Goal: Task Accomplishment & Management: Complete application form

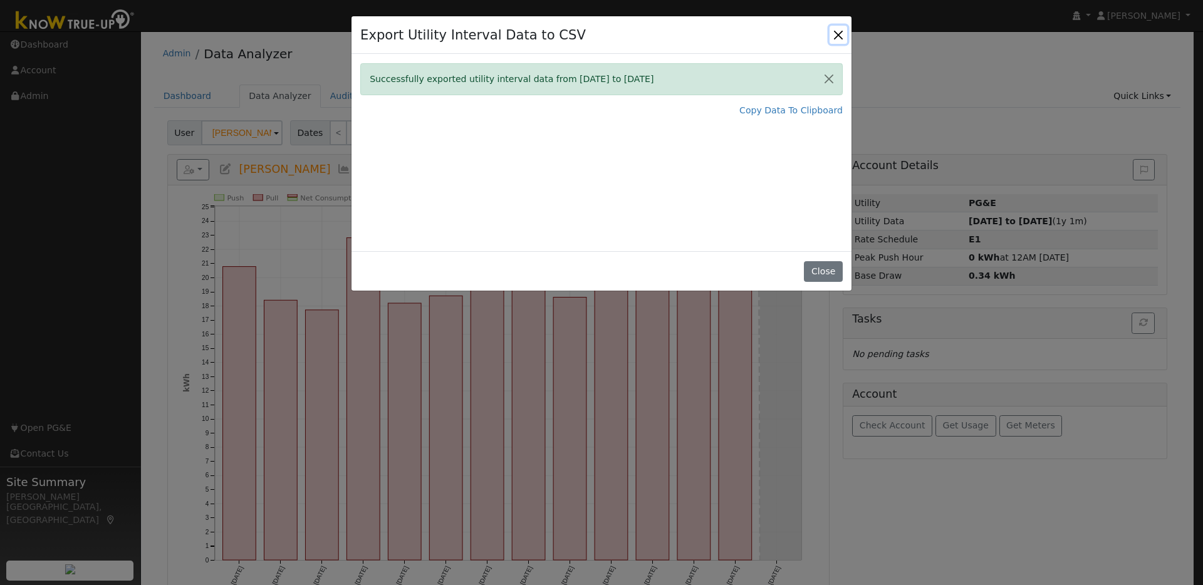
click at [839, 33] on button "Close" at bounding box center [838, 35] width 18 height 18
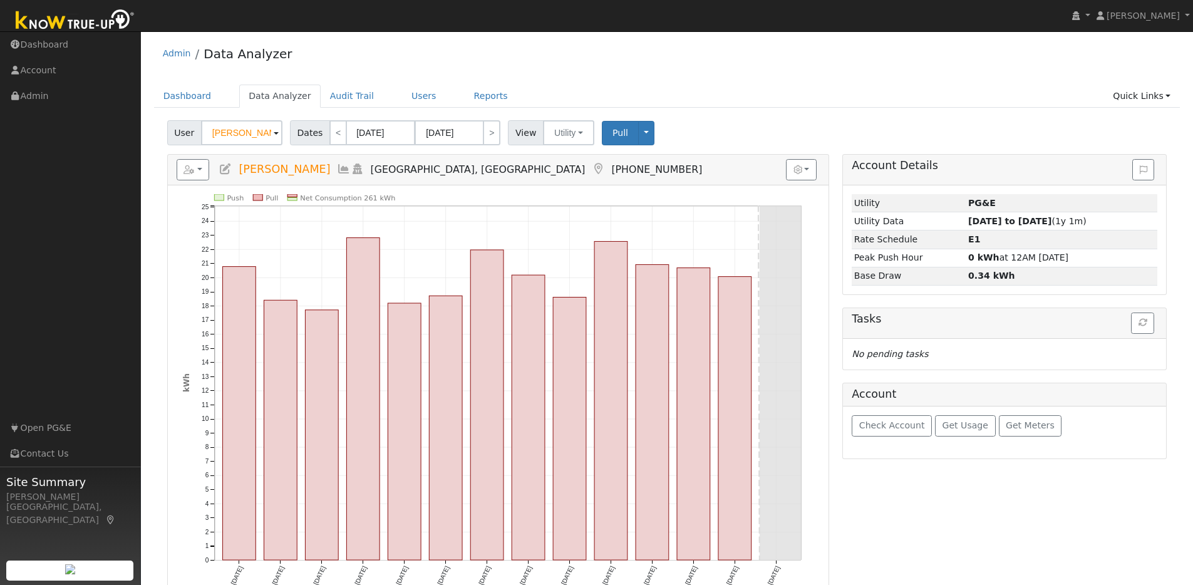
click at [46, 25] on img at bounding box center [75, 21] width 132 height 28
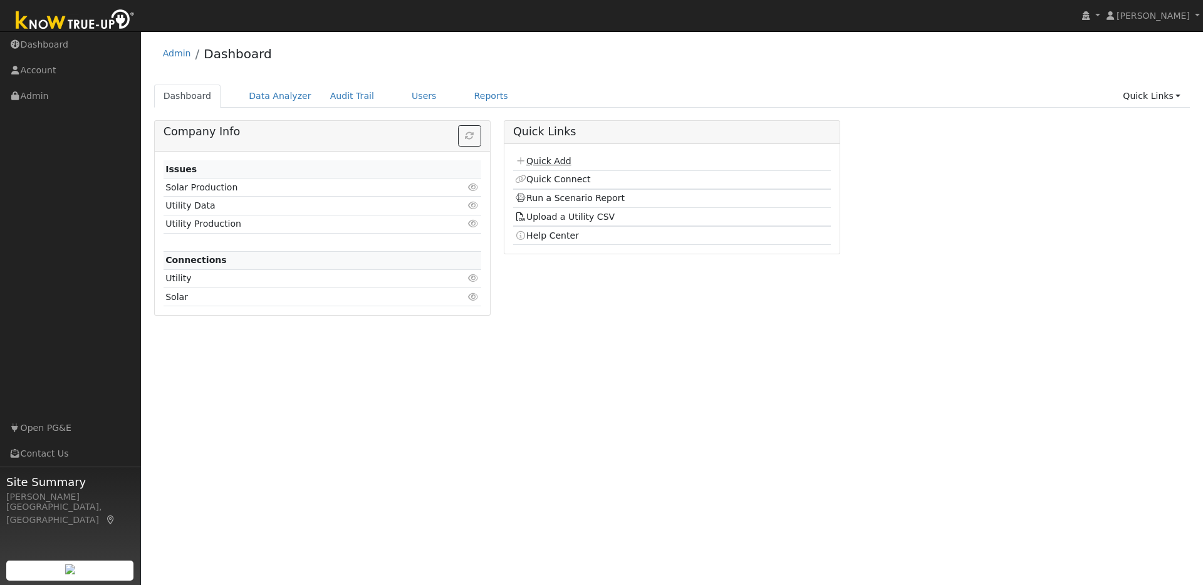
click at [543, 162] on link "Quick Add" at bounding box center [543, 161] width 56 height 10
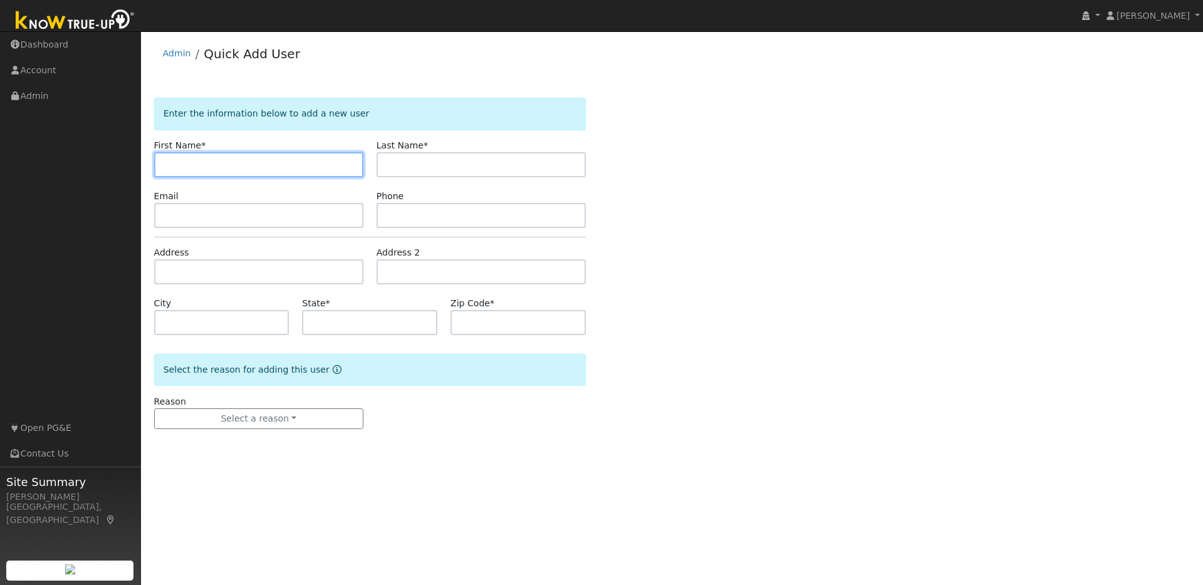
paste input "Cade Curtis Crockett"
drag, startPoint x: 213, startPoint y: 166, endPoint x: 290, endPoint y: 165, distance: 77.1
click at [290, 165] on input "Cade Curtis Crockett" at bounding box center [258, 164] width 209 height 25
drag, startPoint x: 214, startPoint y: 165, endPoint x: 303, endPoint y: 165, distance: 89.6
click at [303, 165] on input "Cade Curtis Crockett" at bounding box center [258, 164] width 209 height 25
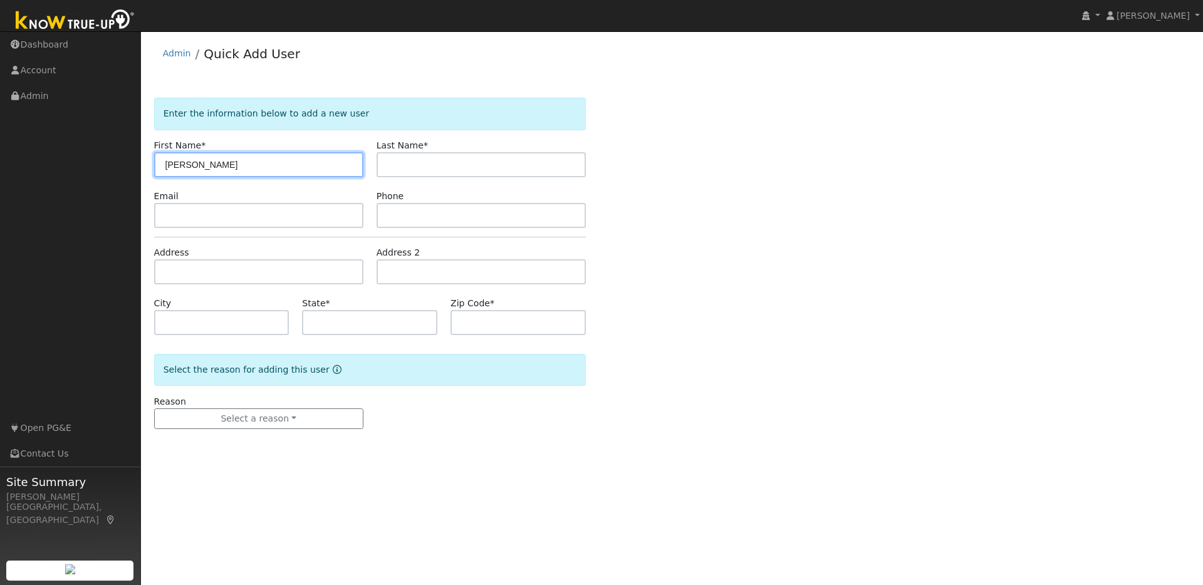
type input "Cade Curtis"
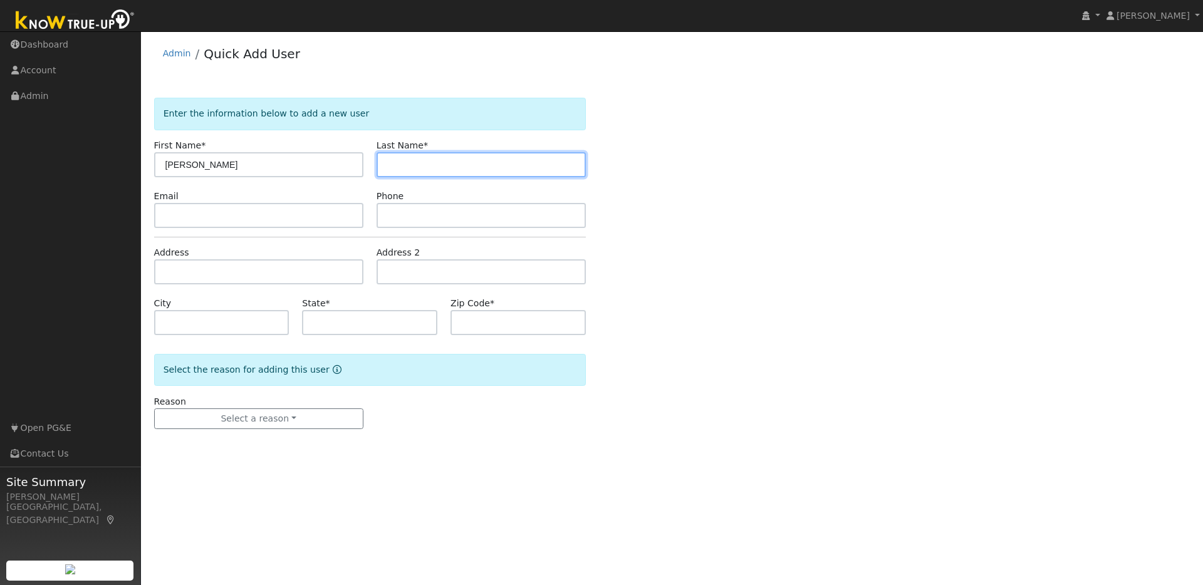
click at [393, 169] on input "text" at bounding box center [480, 164] width 209 height 25
paste input "Cade Curtis Crockett"
drag, startPoint x: 436, startPoint y: 166, endPoint x: 373, endPoint y: 168, distance: 63.3
click at [372, 168] on div "Last Name * Cade Curtis Crockett" at bounding box center [481, 158] width 222 height 38
type input "Crockett"
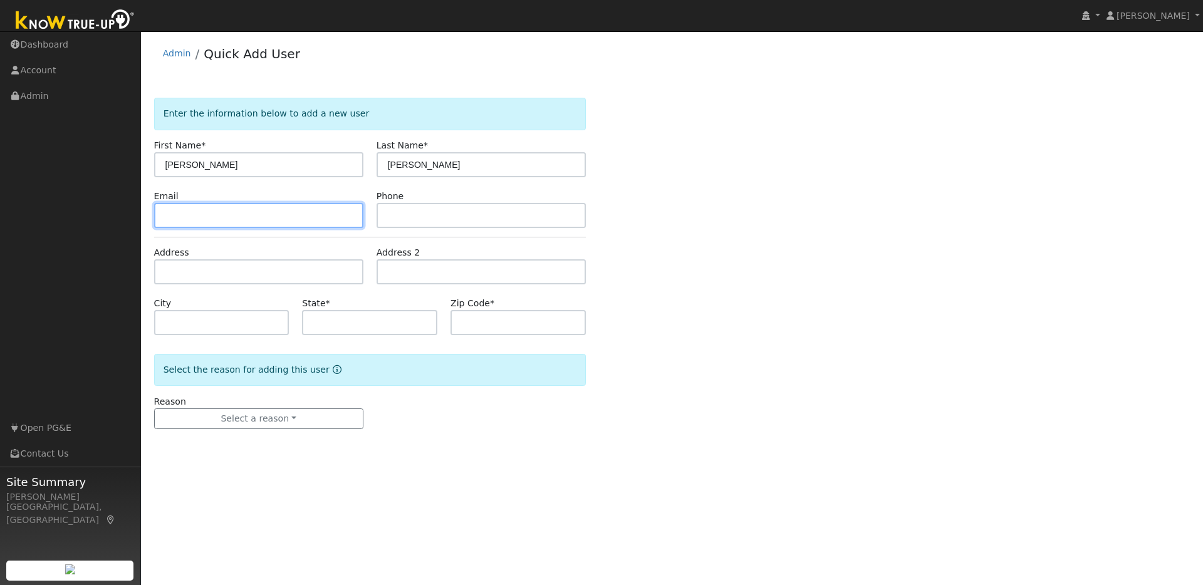
click at [275, 219] on input "text" at bounding box center [258, 215] width 209 height 25
paste input "tuquoque@hotmail.com"
type input "tuquoque@hotmail.com"
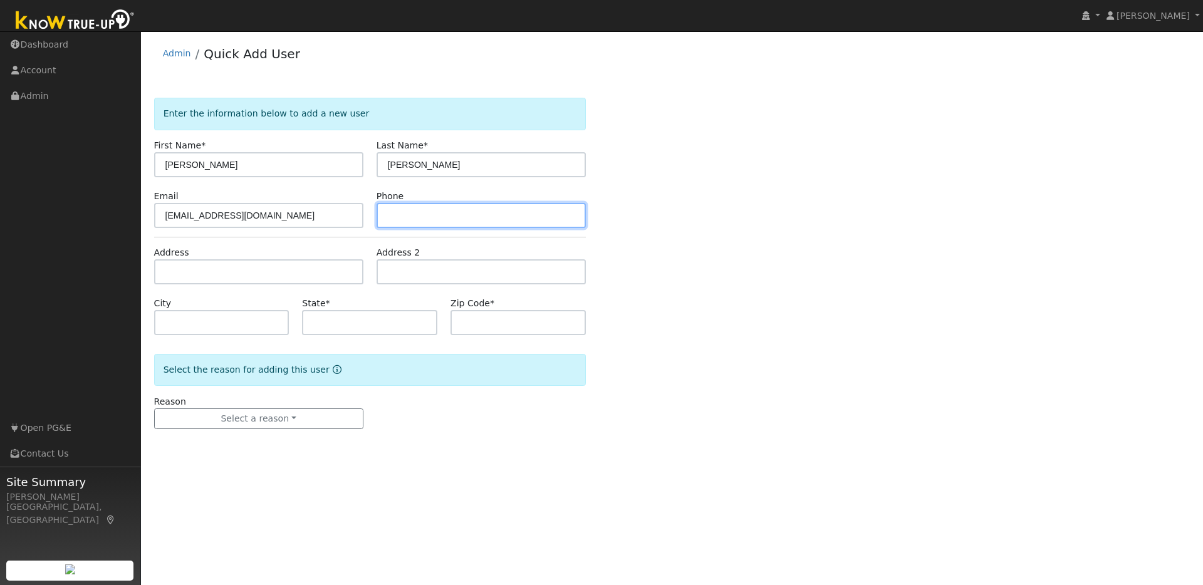
click at [405, 219] on input "text" at bounding box center [480, 215] width 209 height 25
paste input "9258902069"
type input "9258902069"
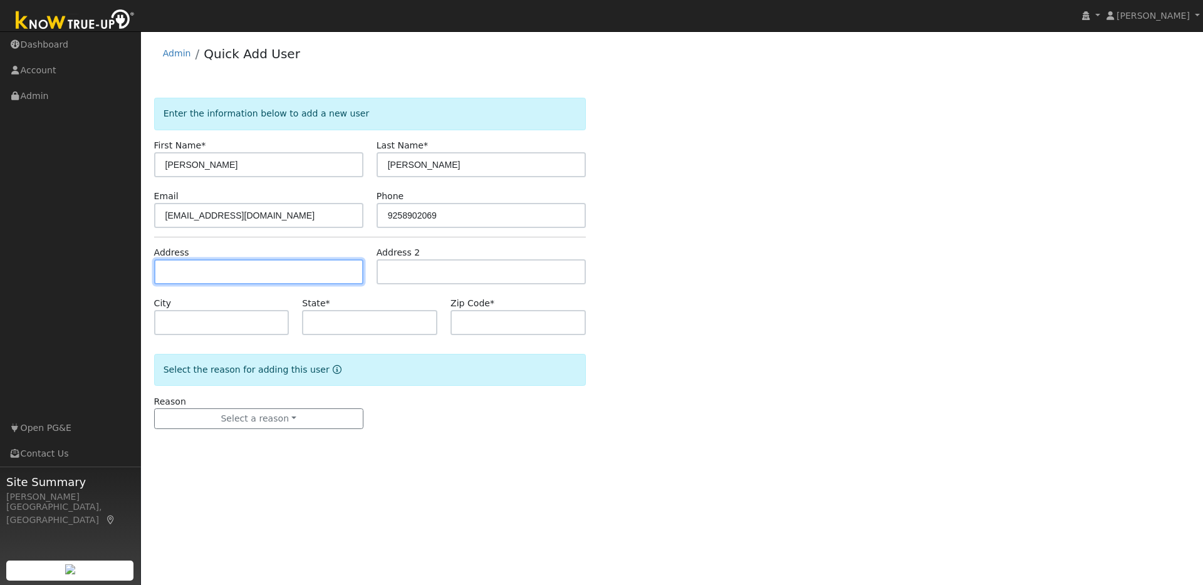
click at [200, 269] on input "text" at bounding box center [258, 271] width 209 height 25
paste input "194 Paso Nogal, Pleasant Hill"
type input "194 Paso Nogal Road"
type input "Pleasant Hill"
type input "CA"
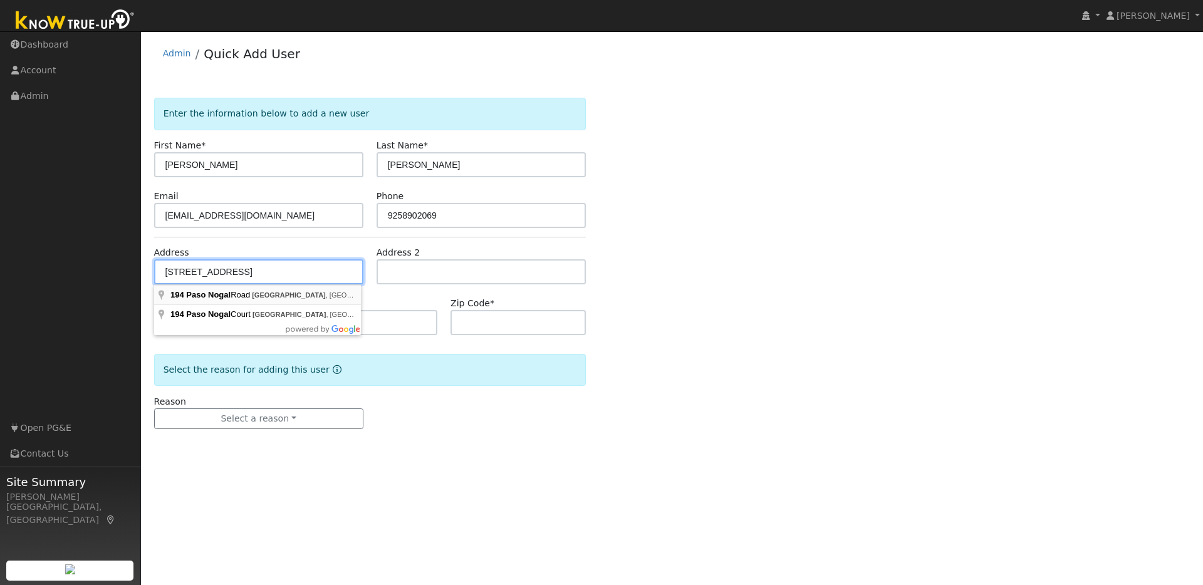
type input "94523"
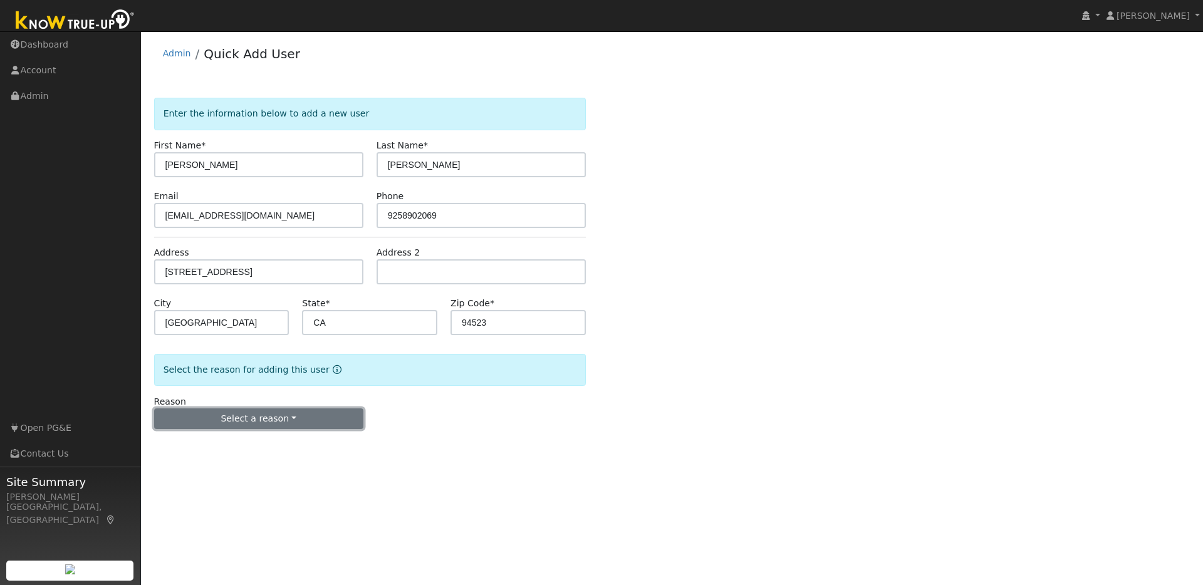
click at [309, 417] on button "Select a reason" at bounding box center [258, 418] width 209 height 21
click at [182, 449] on link "New lead" at bounding box center [224, 445] width 138 height 18
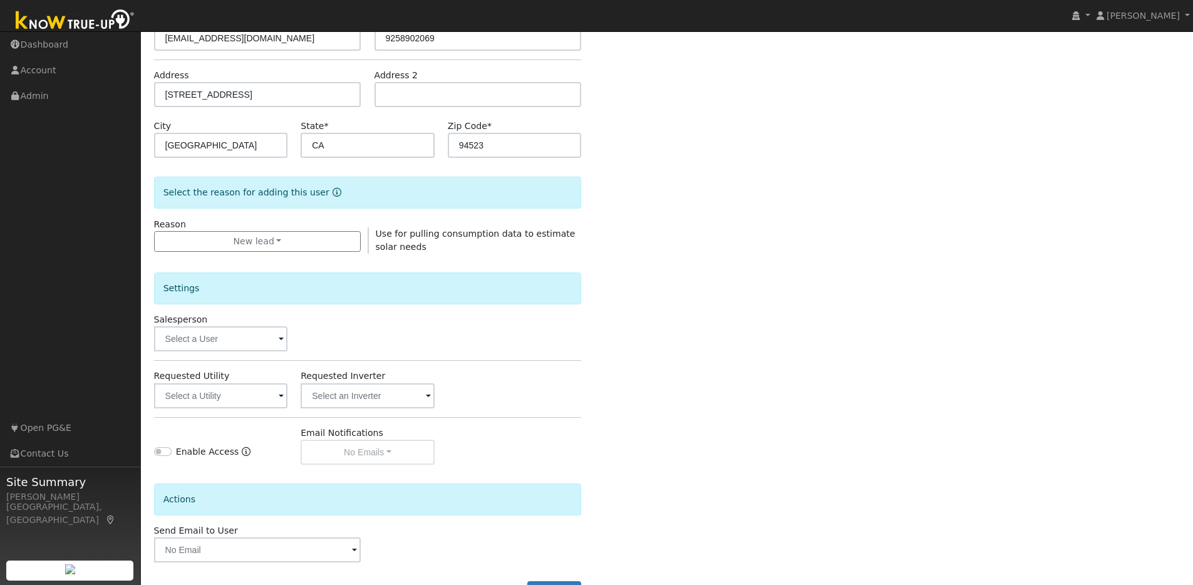
scroll to position [226, 0]
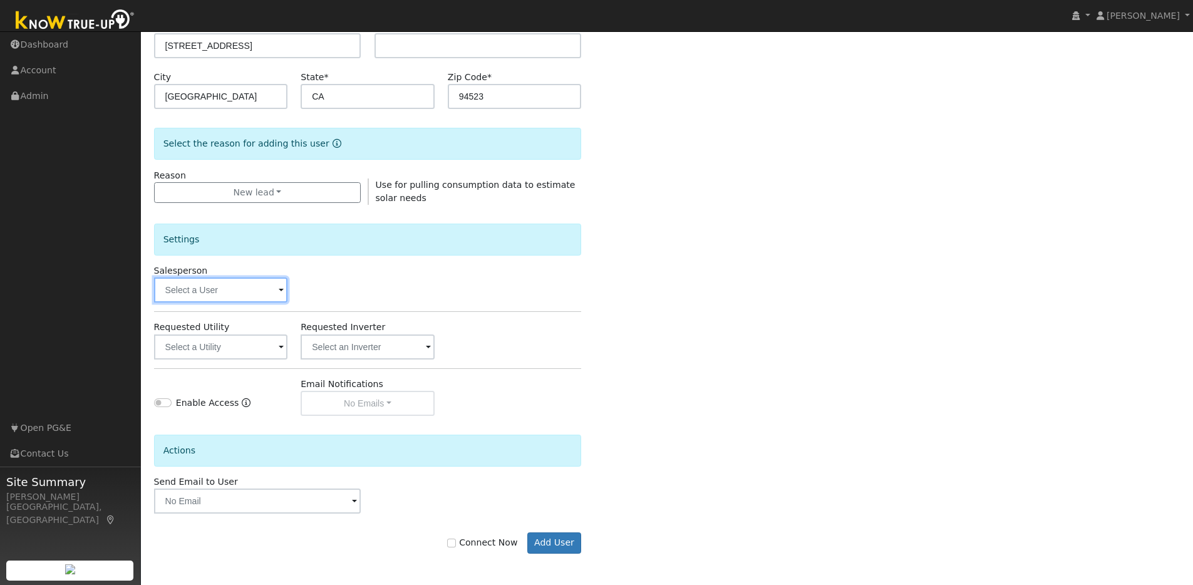
click at [274, 285] on input "text" at bounding box center [221, 290] width 134 height 25
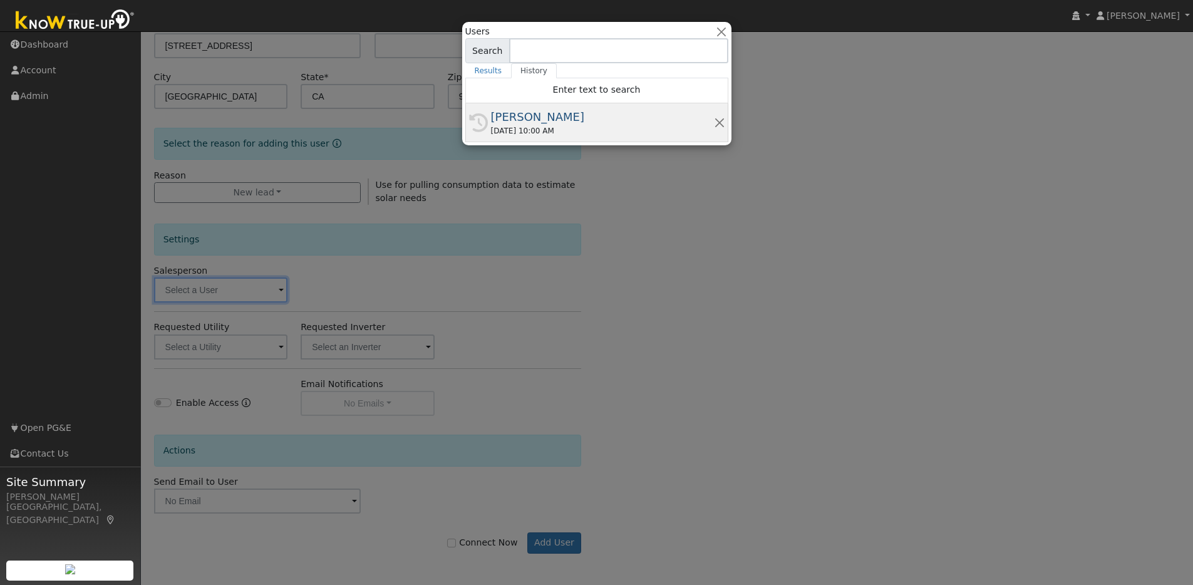
click at [559, 120] on div "[PERSON_NAME]" at bounding box center [602, 116] width 223 height 17
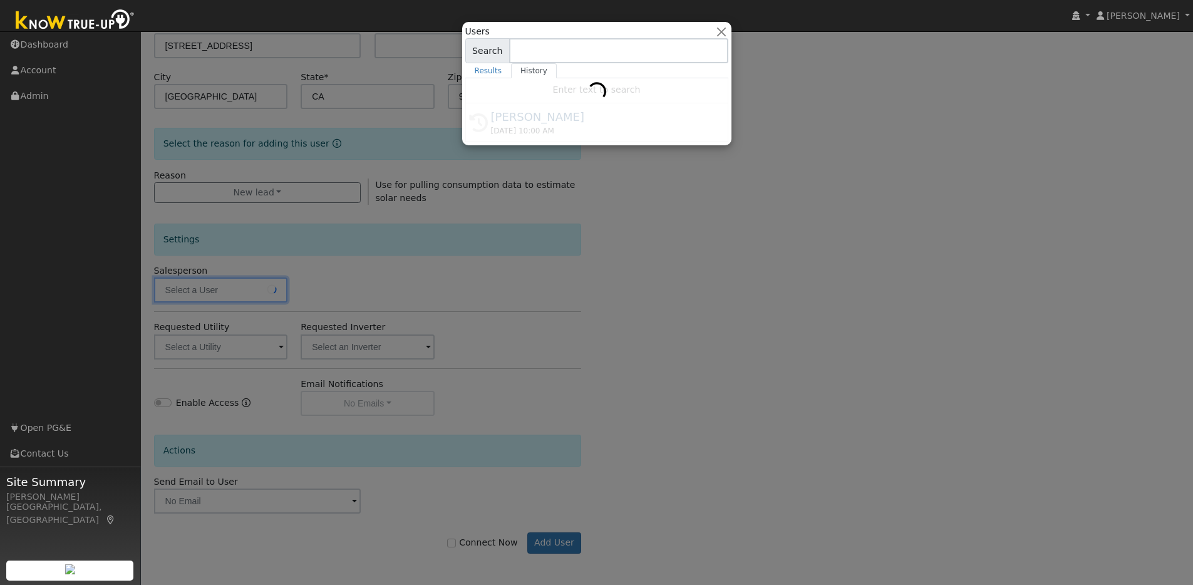
type input "[PERSON_NAME]"
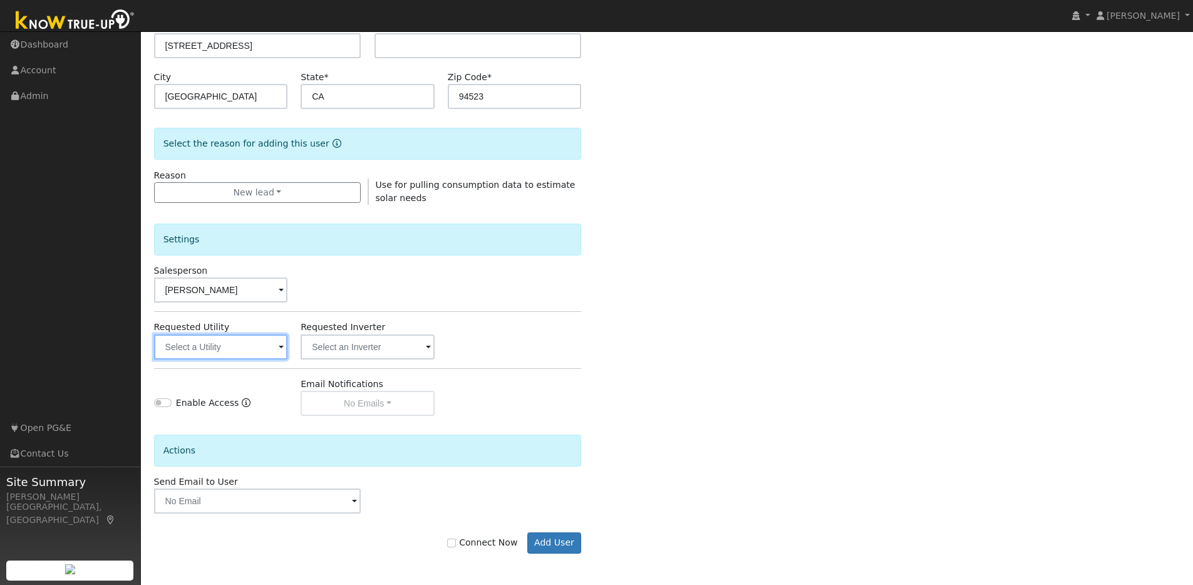
click at [269, 347] on input "text" at bounding box center [221, 347] width 134 height 25
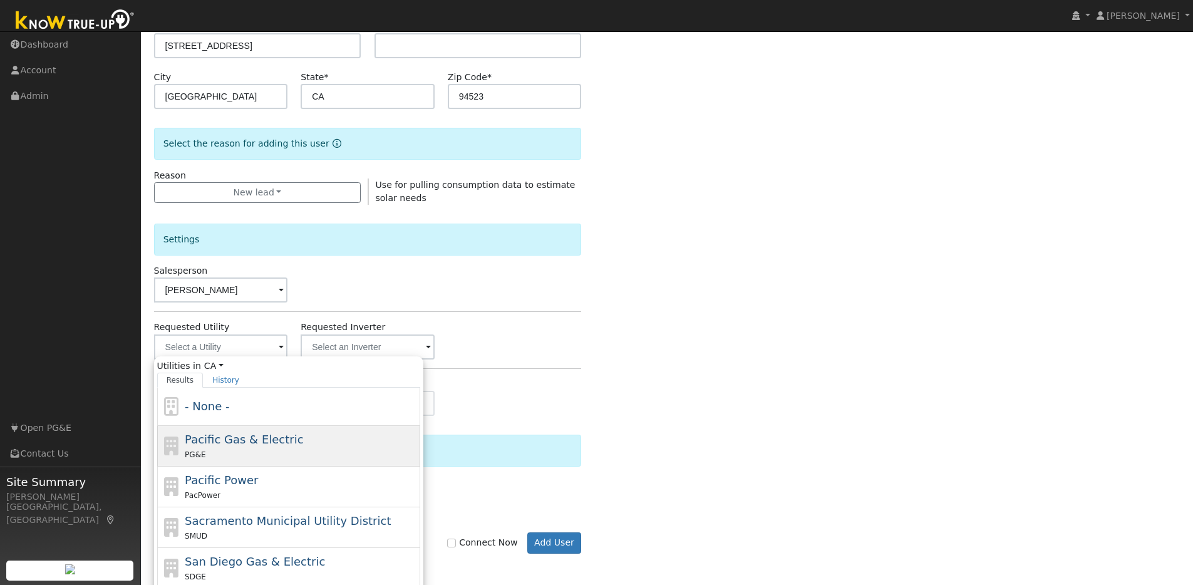
click at [228, 449] on div "PG&E" at bounding box center [301, 454] width 232 height 13
type input "Pacific Gas & Electric"
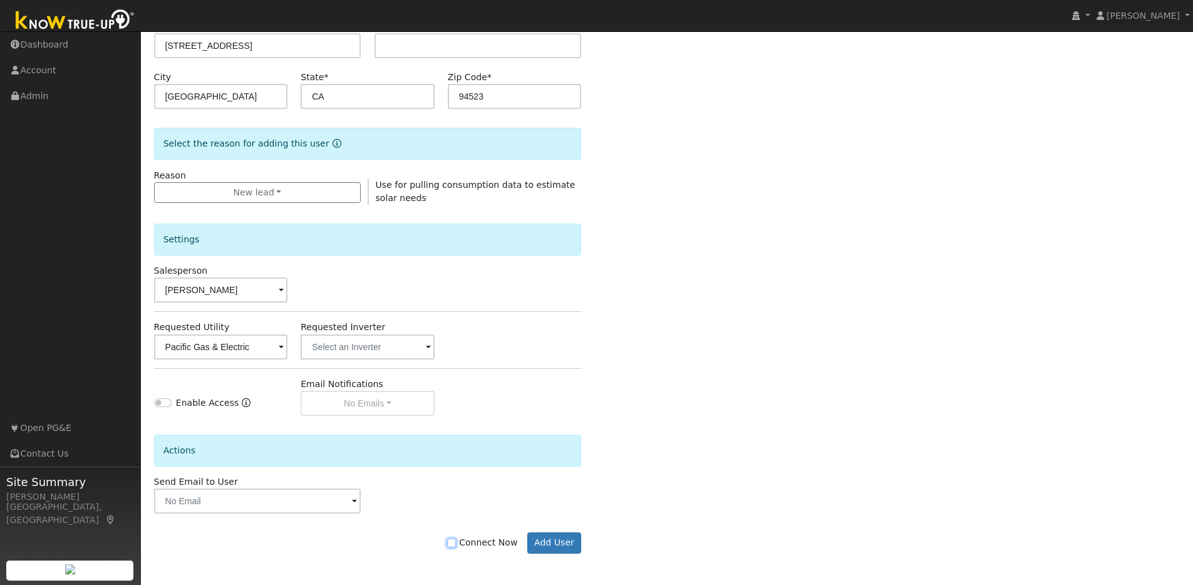
click at [456, 544] on input "Connect Now" at bounding box center [451, 543] width 9 height 9
checkbox input "true"
click at [536, 540] on button "Add User" at bounding box center [554, 542] width 54 height 21
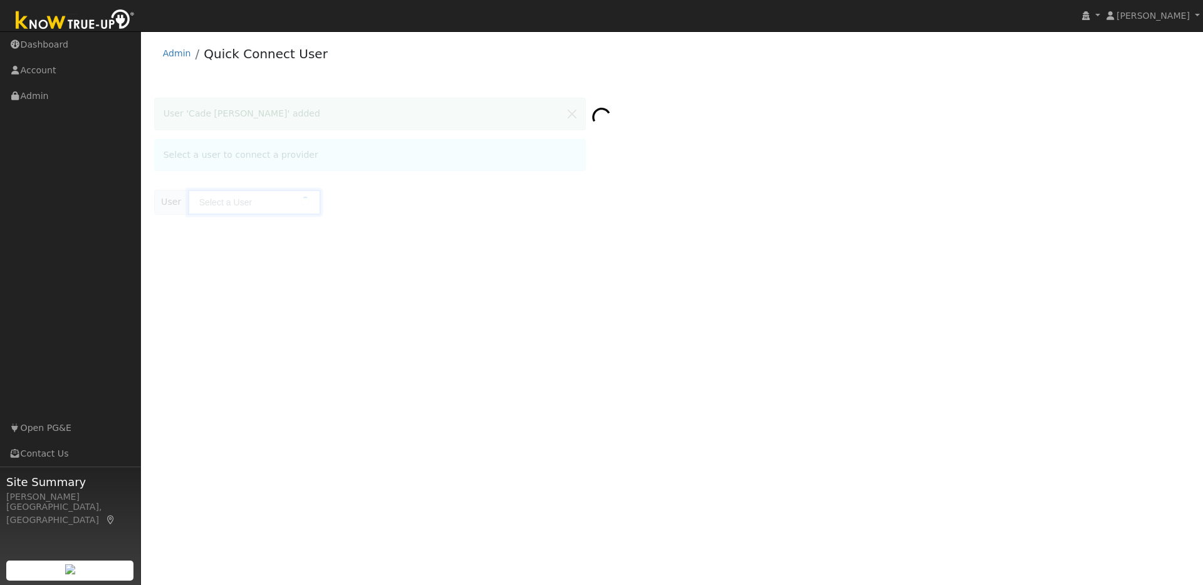
type input "Cade Curtis Crockett"
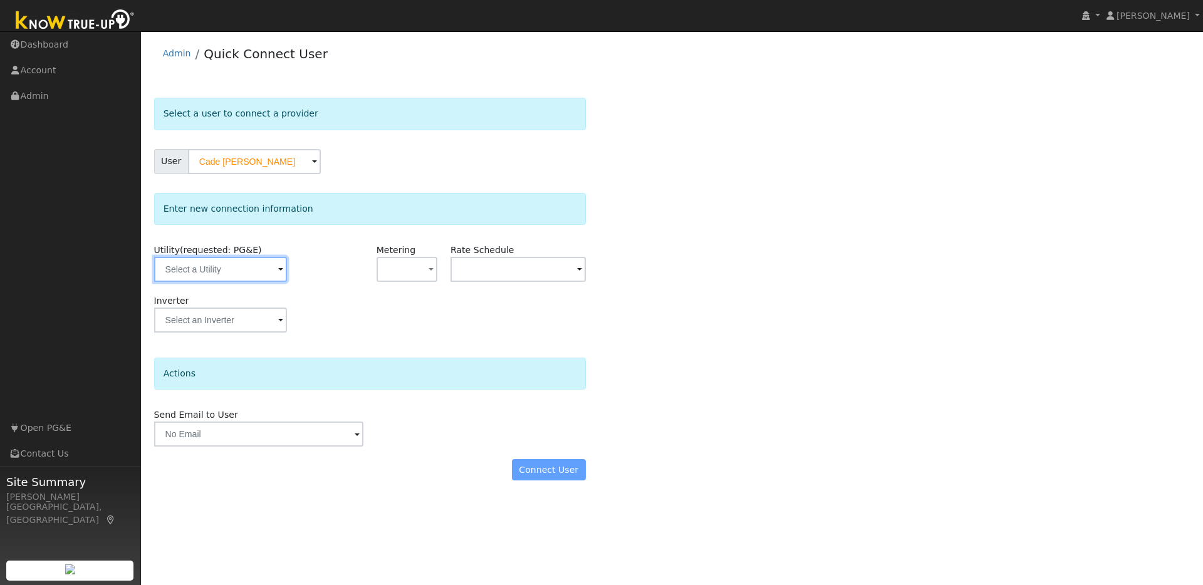
click at [262, 266] on input "text" at bounding box center [220, 269] width 133 height 25
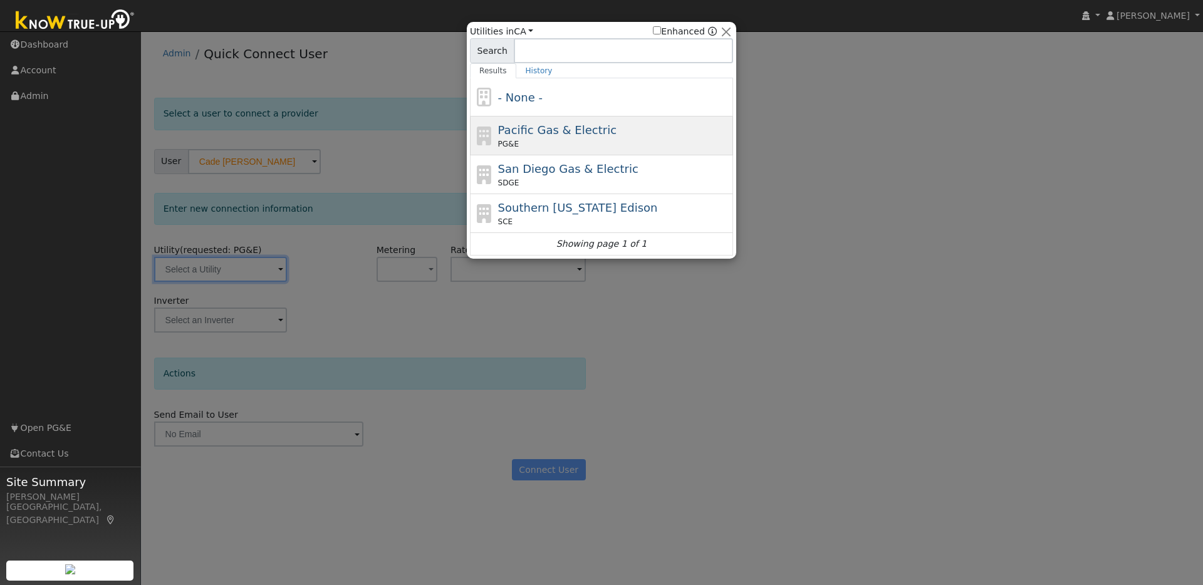
click at [601, 137] on div "Pacific Gas & Electric PG&E" at bounding box center [614, 136] width 232 height 28
type input "PG&E"
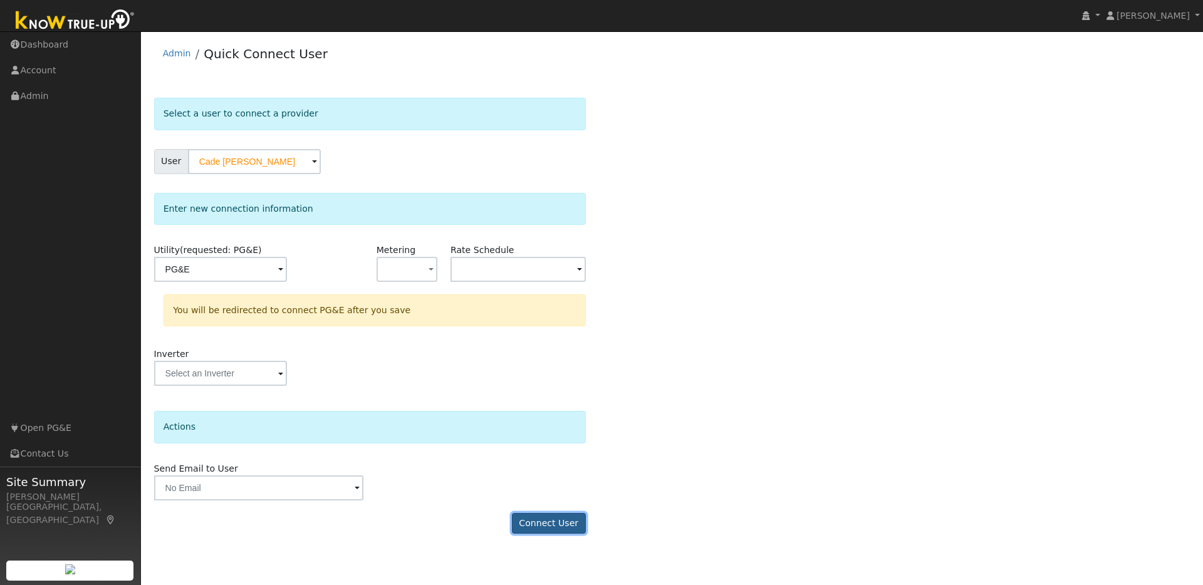
click at [546, 523] on button "Connect User" at bounding box center [549, 523] width 74 height 21
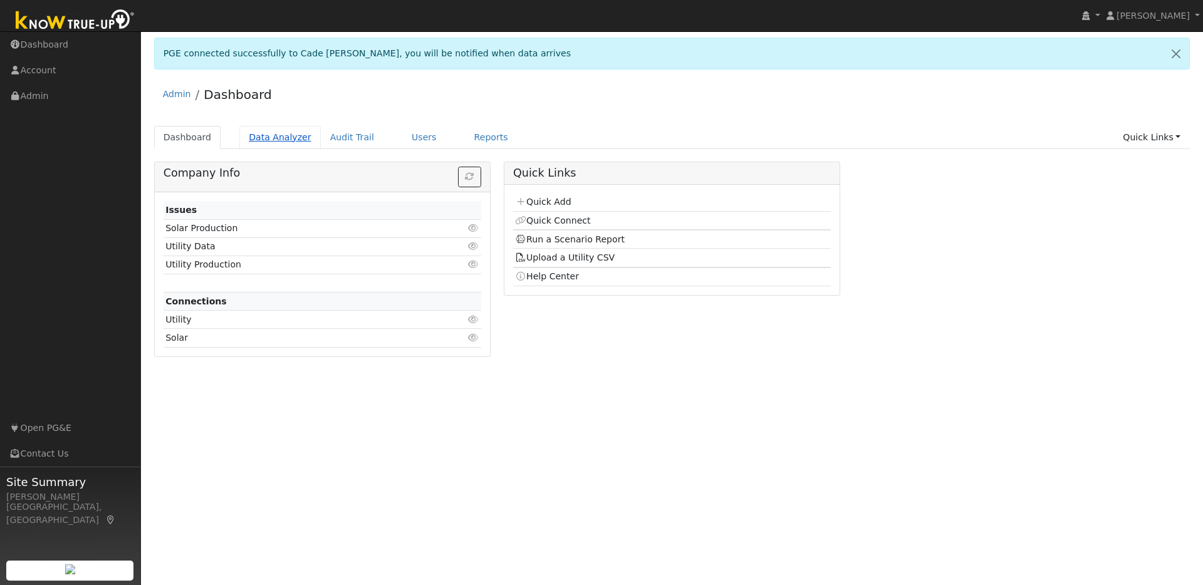
click at [265, 138] on link "Data Analyzer" at bounding box center [279, 137] width 81 height 23
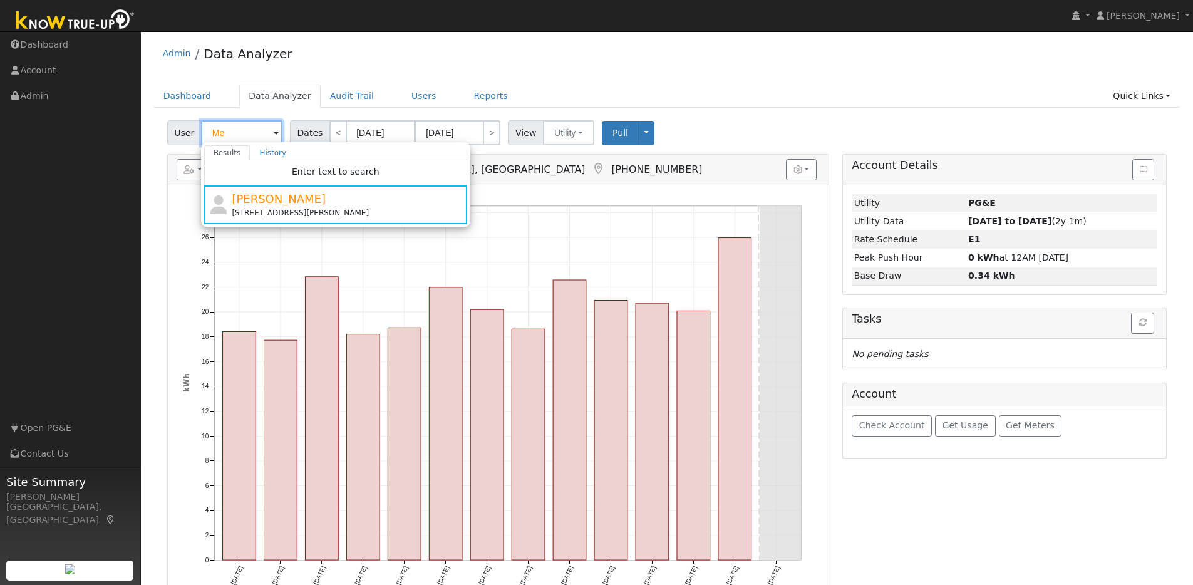
type input "M"
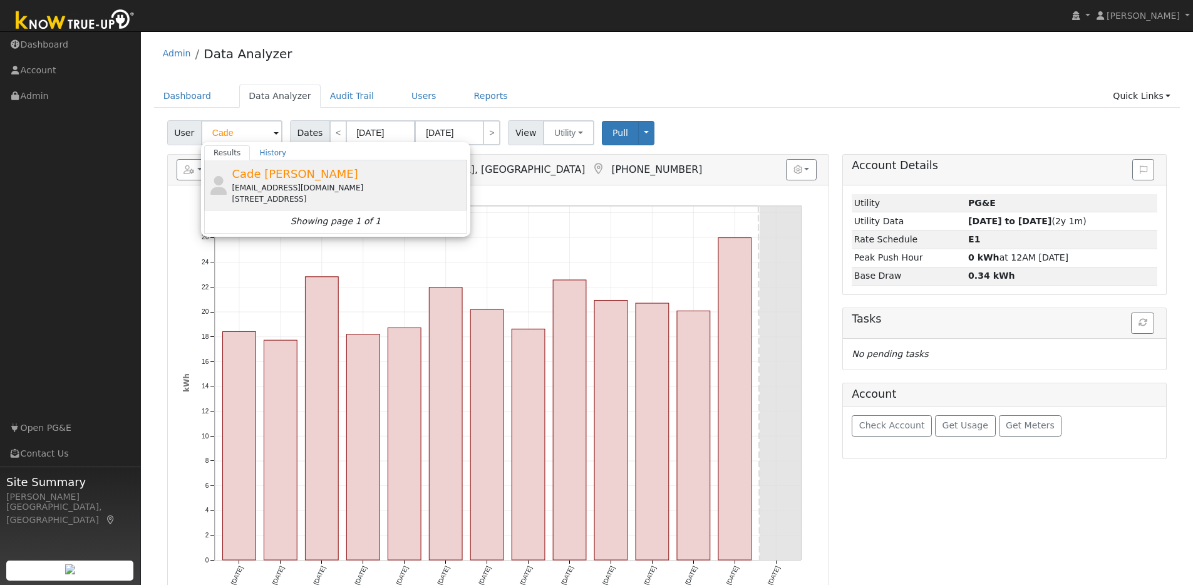
click at [369, 178] on div "[PERSON_NAME] Crockett [EMAIL_ADDRESS][DOMAIN_NAME] [STREET_ADDRESS]" at bounding box center [348, 184] width 232 height 39
type input "Cade [PERSON_NAME]"
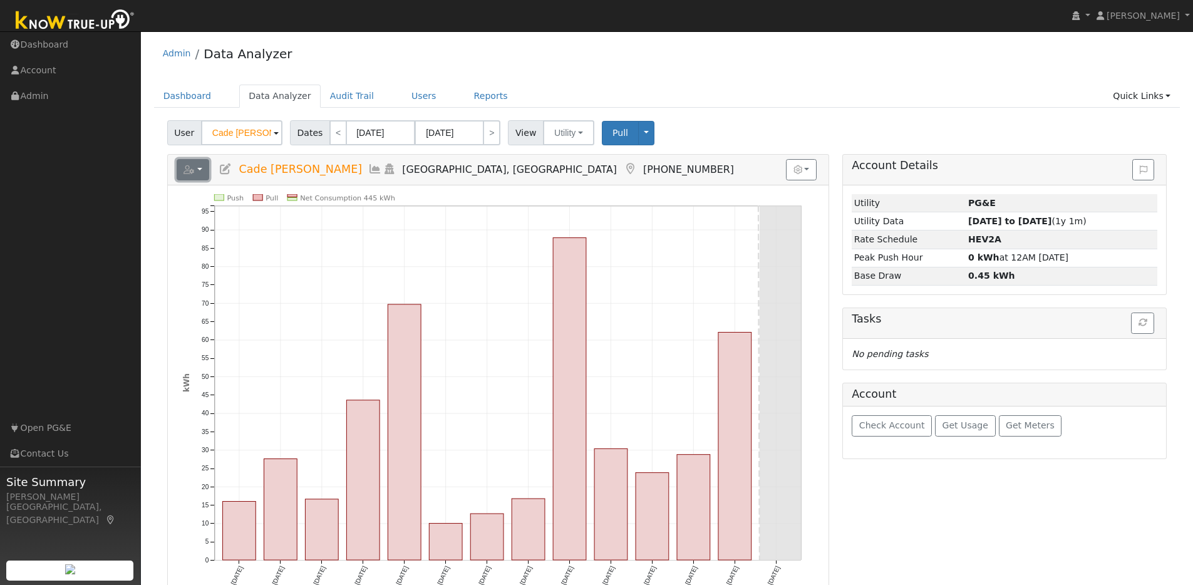
click at [209, 172] on button "button" at bounding box center [193, 169] width 33 height 21
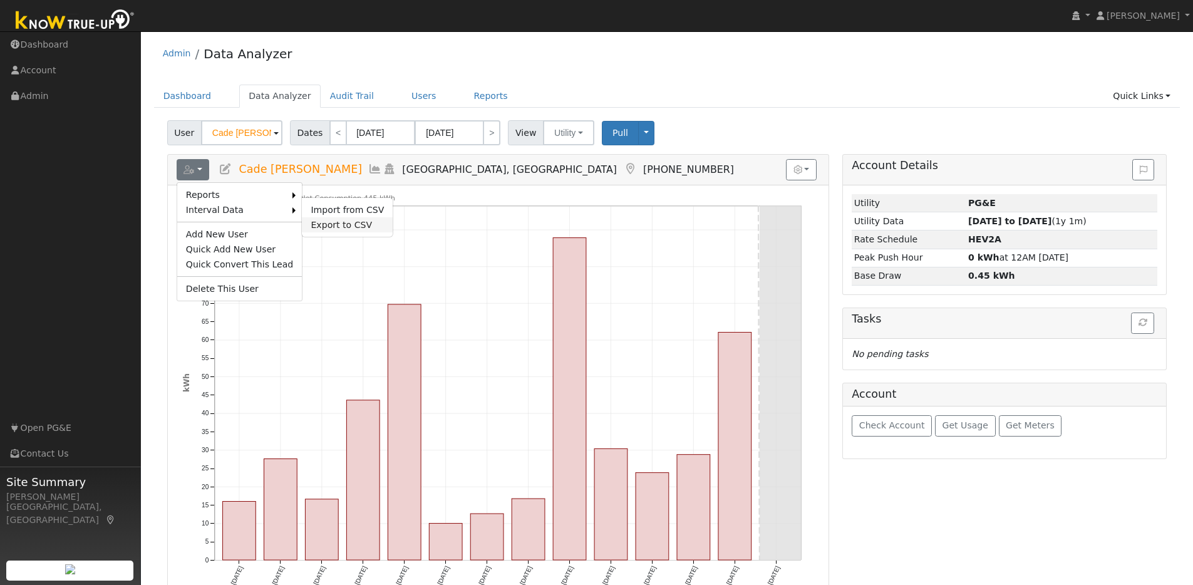
click at [313, 222] on link "Export to CSV" at bounding box center [347, 224] width 91 height 15
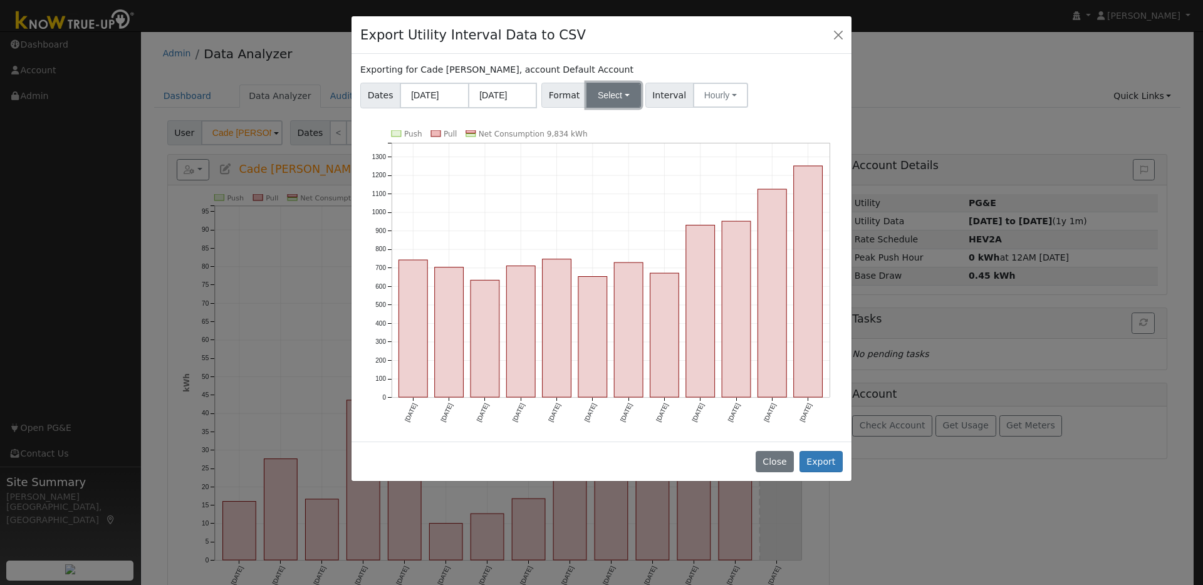
click at [616, 100] on button "Select" at bounding box center [613, 95] width 54 height 25
click at [612, 240] on link "OpenSolar" at bounding box center [629, 238] width 90 height 18
click at [816, 459] on button "Export" at bounding box center [820, 461] width 43 height 21
